Goal: Transaction & Acquisition: Purchase product/service

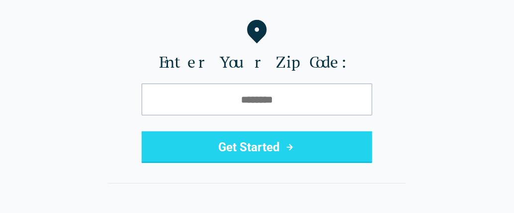
scroll to position [116, 0]
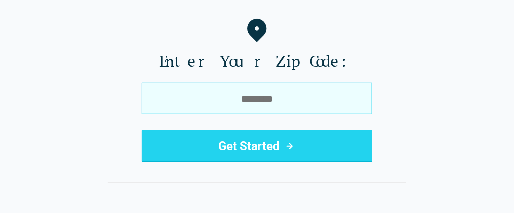
click at [174, 94] on input "tel" at bounding box center [257, 98] width 231 height 32
type input "*****"
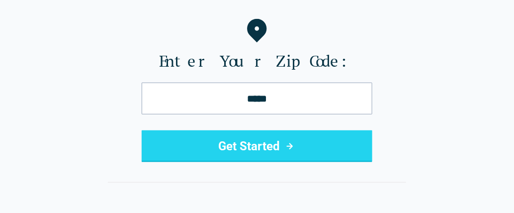
click at [222, 144] on button "Get Started" at bounding box center [257, 146] width 231 height 32
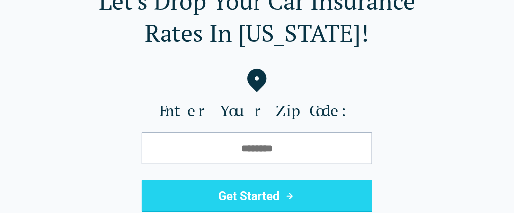
scroll to position [67, 0]
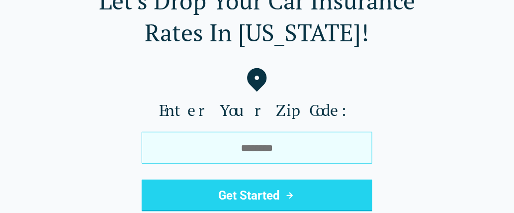
click at [187, 154] on input "tel" at bounding box center [257, 148] width 231 height 32
type input "*****"
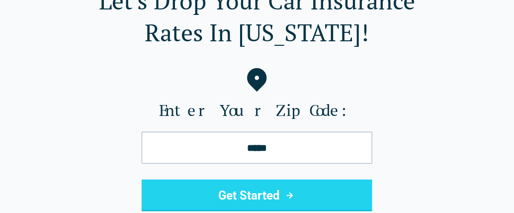
click at [226, 195] on button "Get Started" at bounding box center [257, 195] width 231 height 32
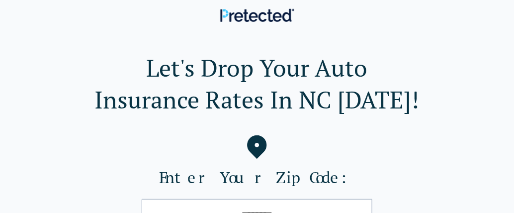
click at [249, 17] on img at bounding box center [257, 14] width 74 height 13
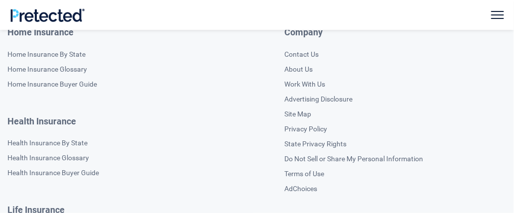
scroll to position [2212, 0]
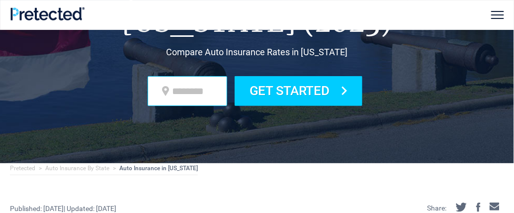
scroll to position [89, 0]
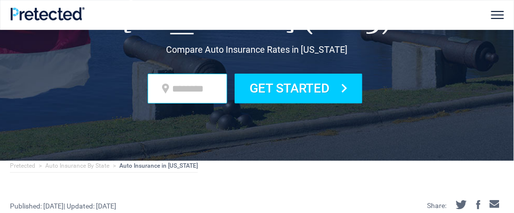
click at [168, 87] on icon at bounding box center [166, 88] width 10 height 10
click at [168, 87] on input "zip code" at bounding box center [188, 89] width 80 height 30
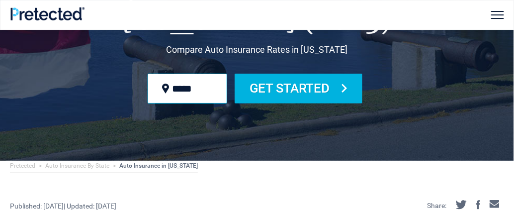
click at [257, 87] on button "Get Started" at bounding box center [299, 89] width 128 height 30
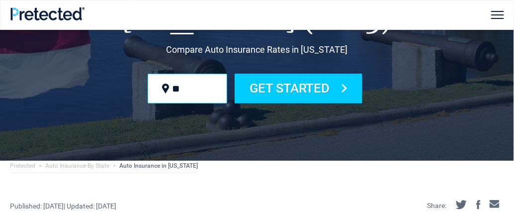
type input "*"
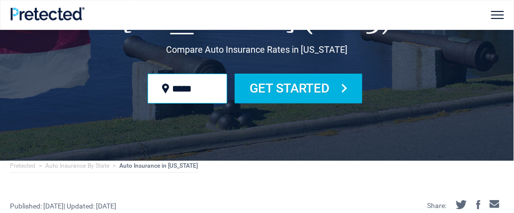
type input "*****"
click at [267, 79] on button "Get Started" at bounding box center [299, 89] width 128 height 30
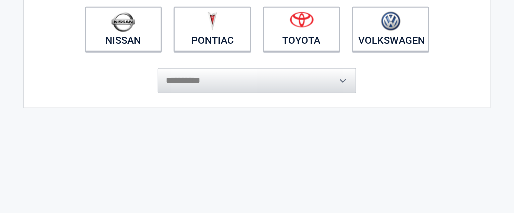
scroll to position [299, 0]
